Goal: Find contact information: Find contact information

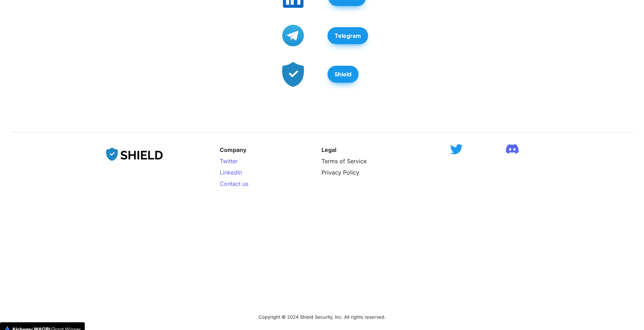
scroll to position [31, 0]
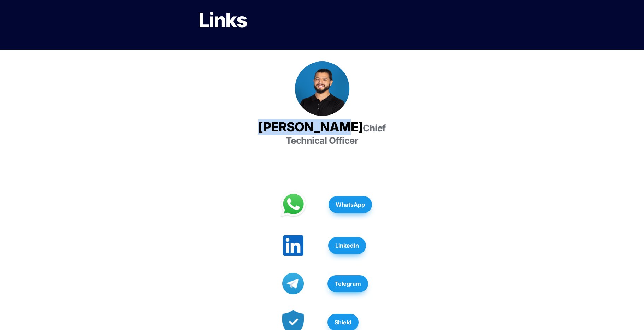
drag, startPoint x: 289, startPoint y: 126, endPoint x: 379, endPoint y: 132, distance: 89.5
click at [379, 132] on h3 "Luis Carchi Chief Technical Officer" at bounding box center [322, 132] width 177 height 33
copy span "Luis Carchi"
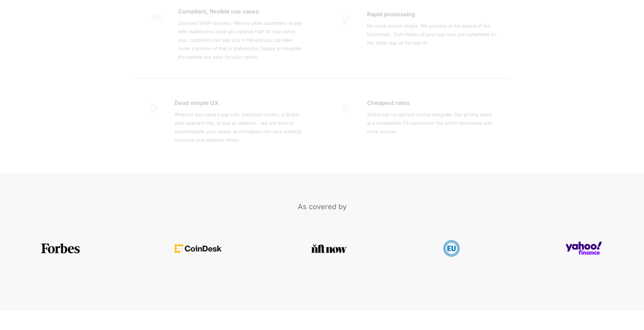
scroll to position [1445, 0]
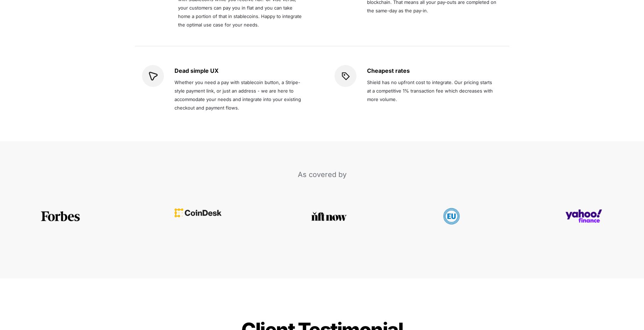
click at [204, 208] on img at bounding box center [197, 212] width 47 height 9
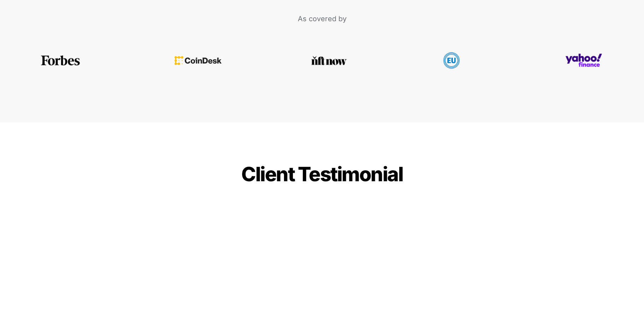
scroll to position [1525, 0]
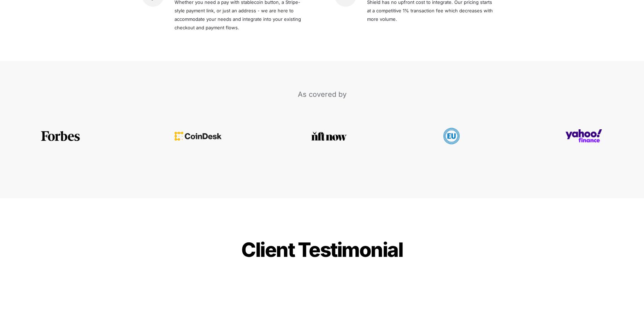
click at [55, 119] on div at bounding box center [60, 136] width 120 height 71
click at [63, 127] on img at bounding box center [60, 132] width 41 height 10
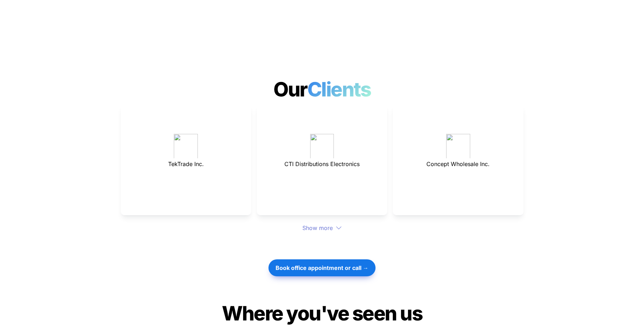
scroll to position [1952, 0]
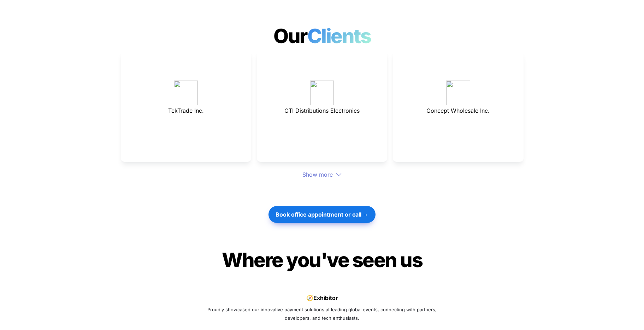
click at [305, 170] on div "Show more" at bounding box center [322, 174] width 403 height 8
click at [325, 170] on div "Show more" at bounding box center [322, 174] width 403 height 8
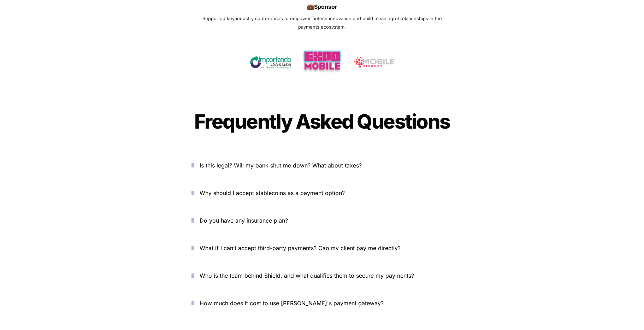
scroll to position [2449, 0]
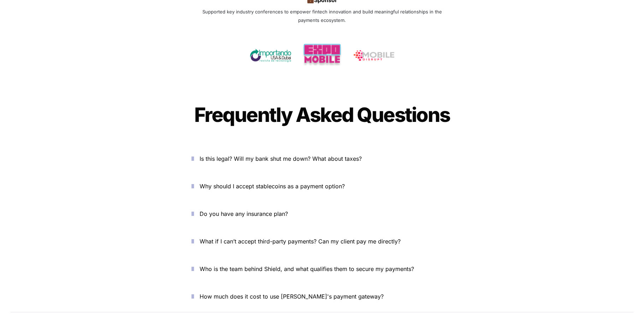
click at [274, 155] on span "Is this legal? Will my bank shut me down? What about taxes?" at bounding box center [280, 158] width 162 height 7
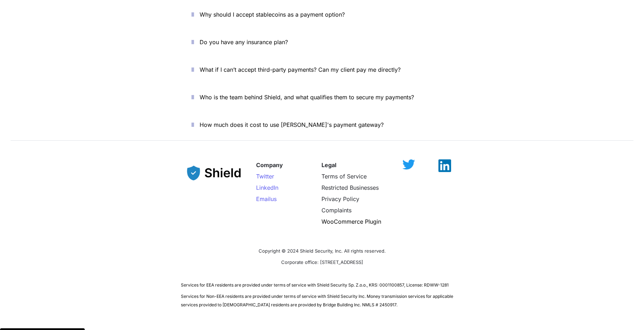
scroll to position [2730, 0]
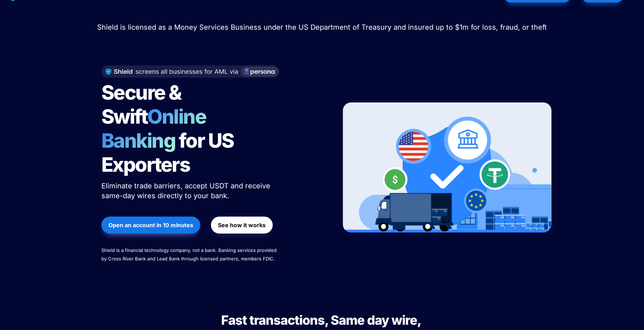
scroll to position [0, 0]
